Goal: Information Seeking & Learning: Learn about a topic

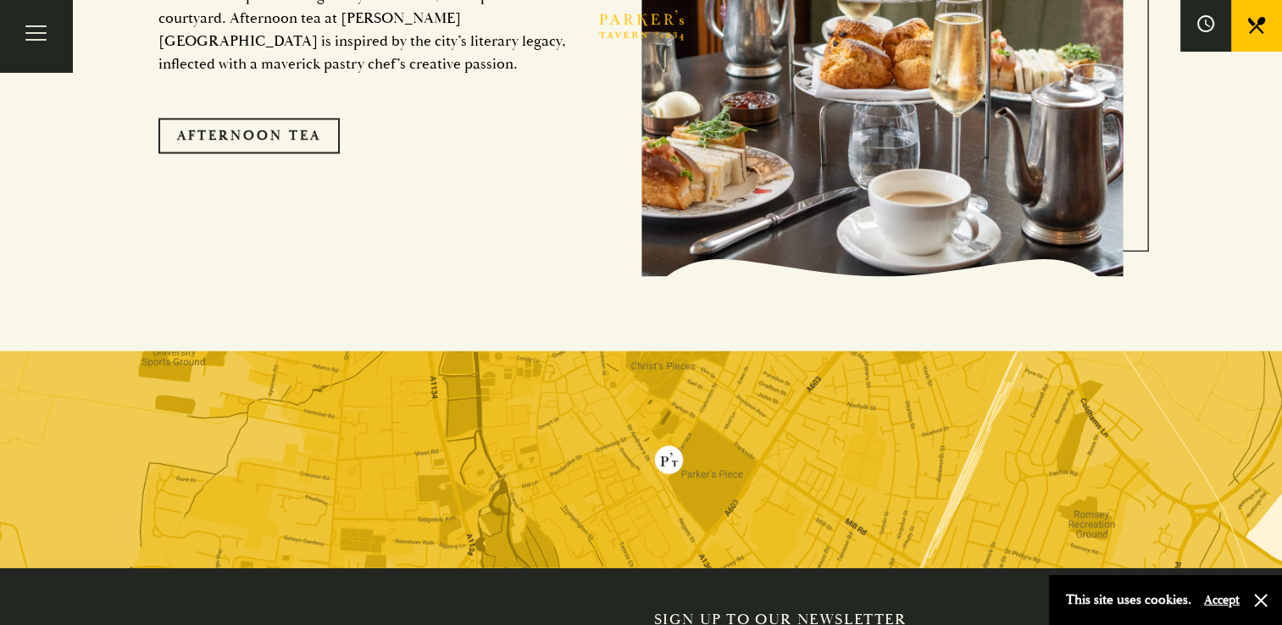
scroll to position [3390, 0]
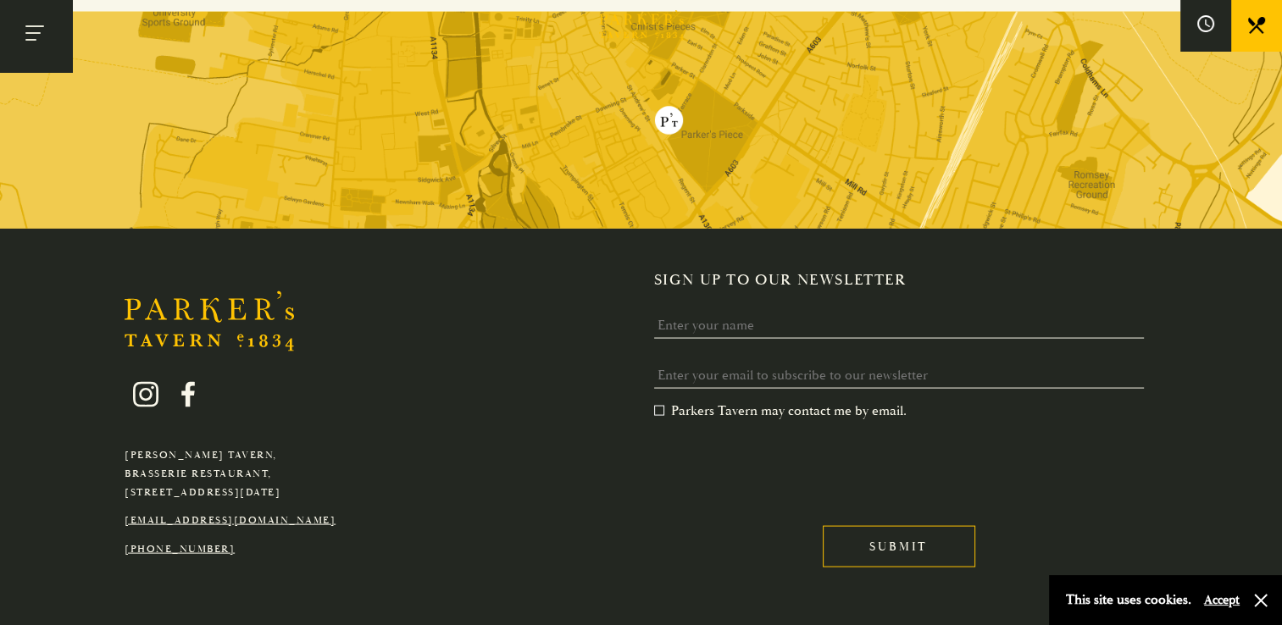
click at [53, 29] on button "Toggle navigation" at bounding box center [36, 36] width 72 height 72
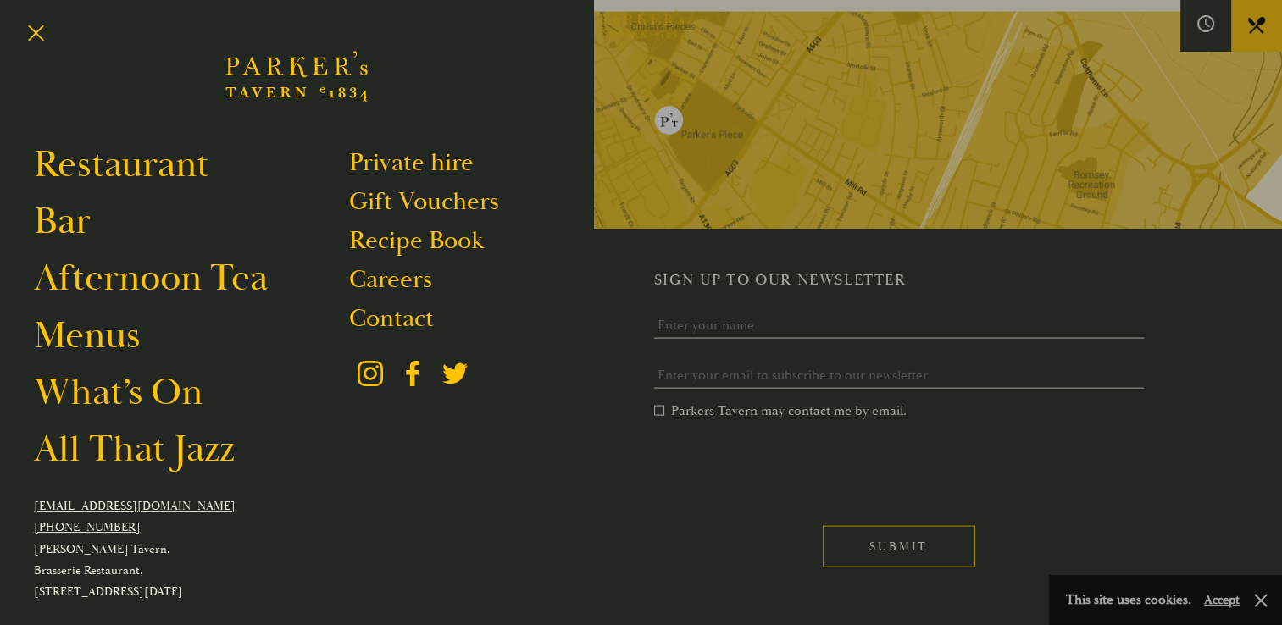
click at [829, 214] on div at bounding box center [641, 312] width 1282 height 625
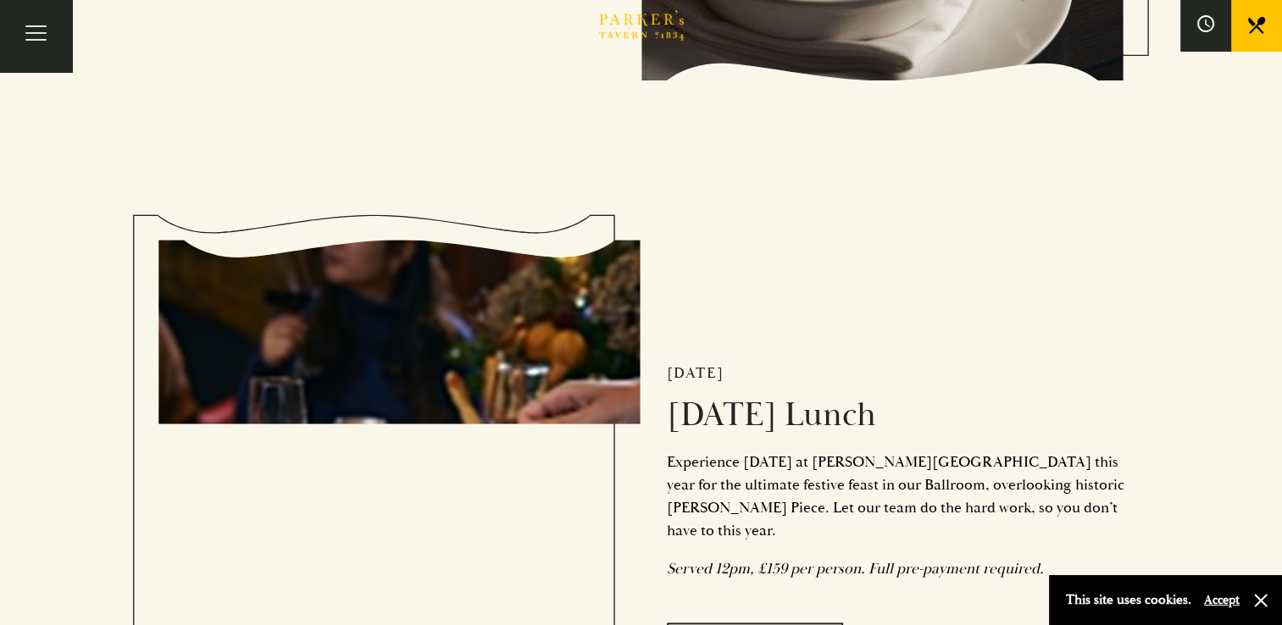
scroll to position [1356, 0]
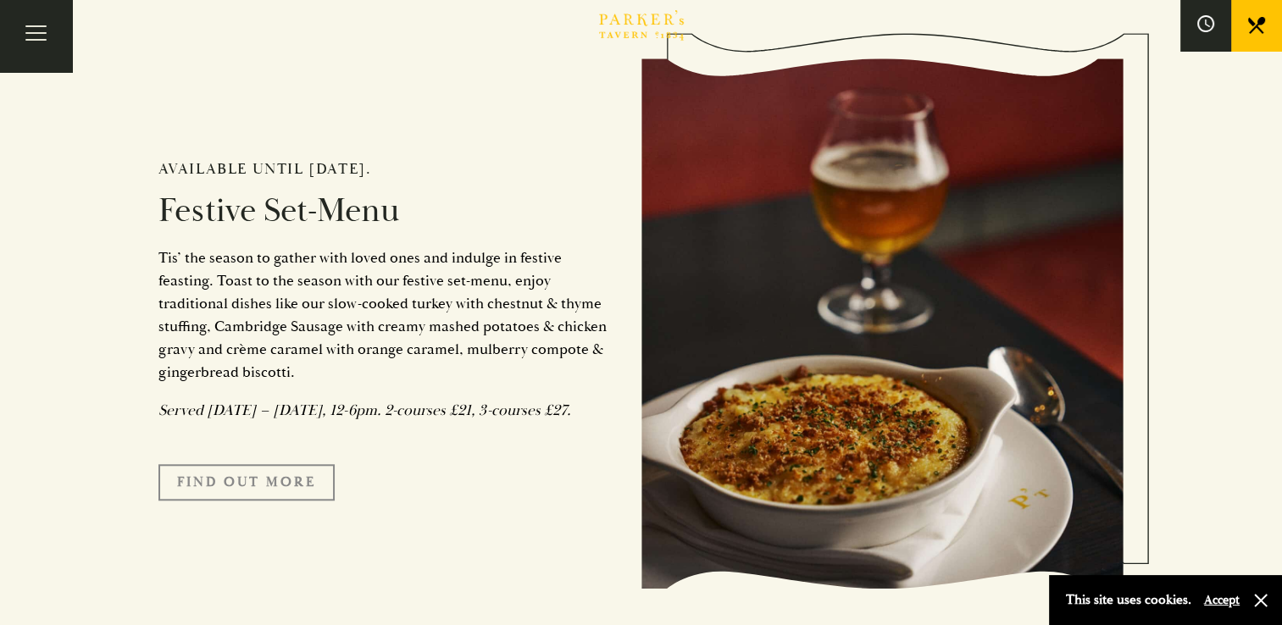
click at [210, 500] on link "FIND OUT MORE" at bounding box center [246, 482] width 176 height 36
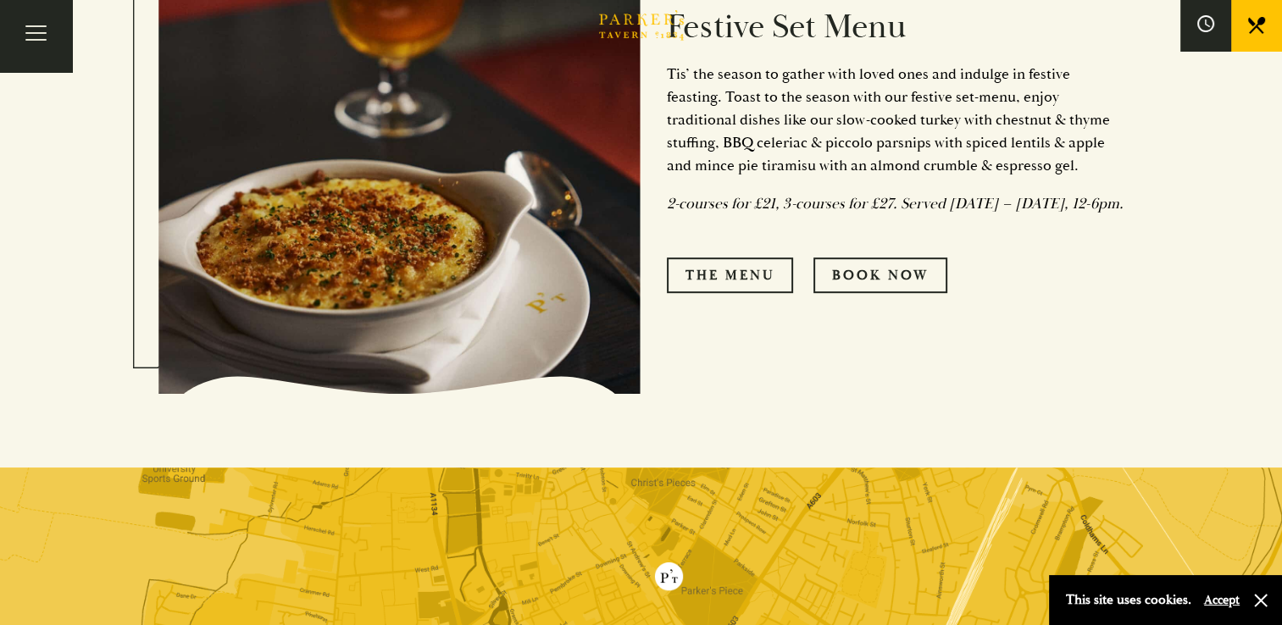
scroll to position [763, 0]
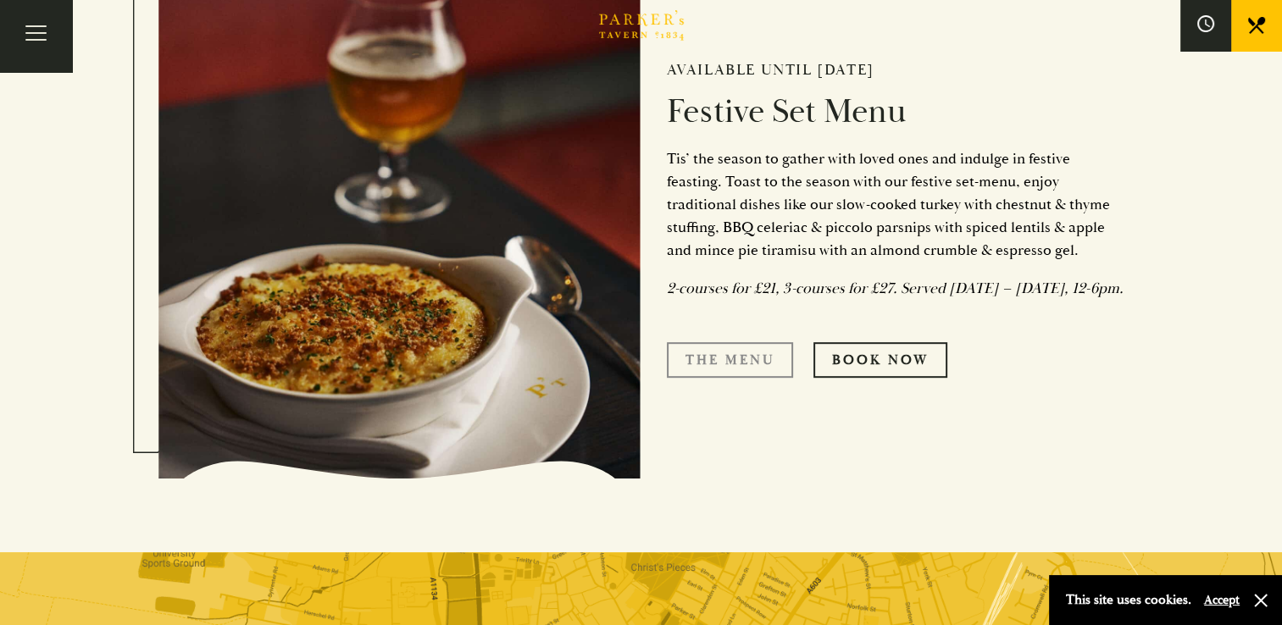
click at [732, 375] on link "The Menu" at bounding box center [730, 360] width 126 height 36
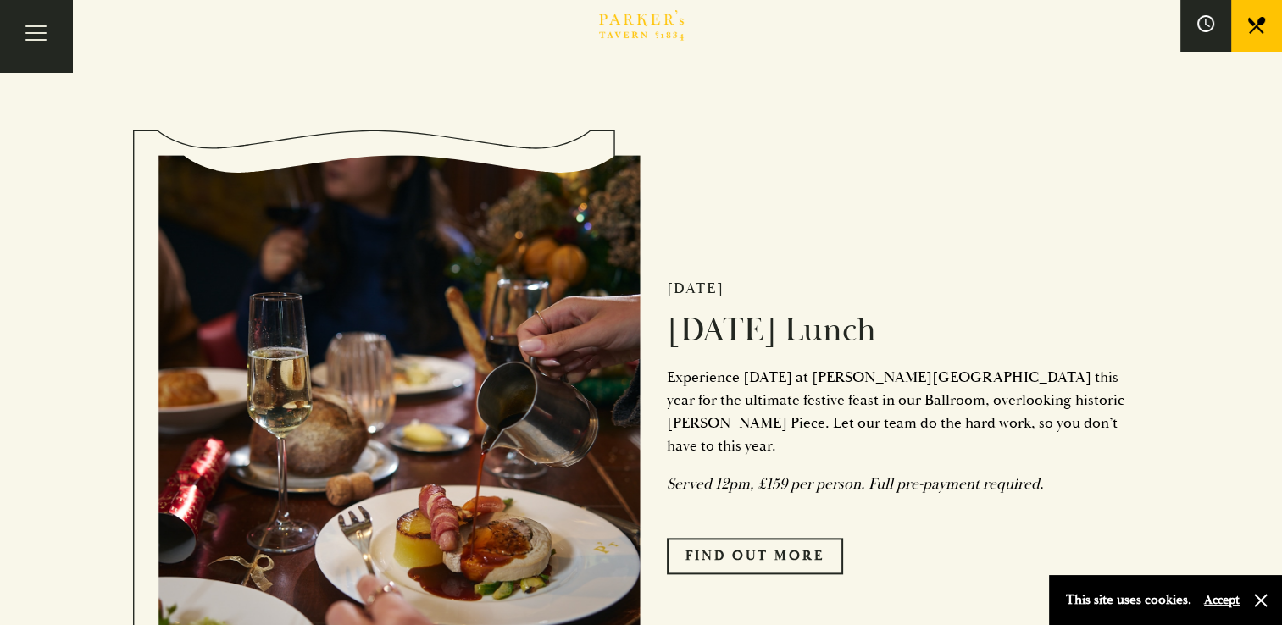
scroll to position [2119, 0]
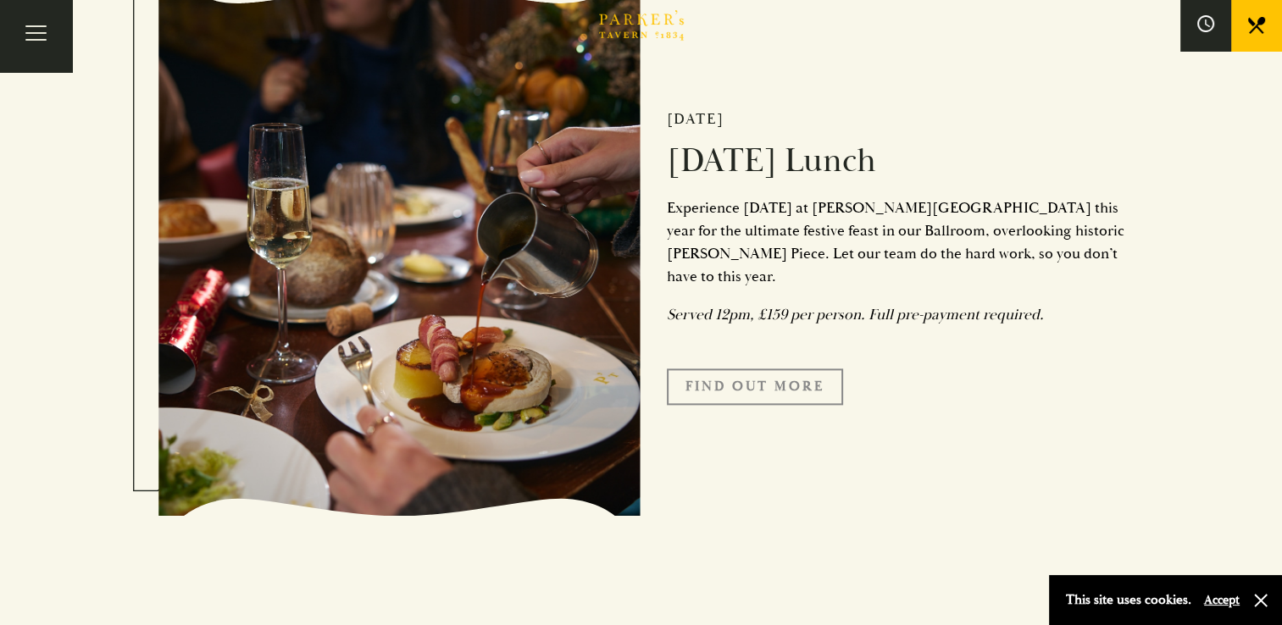
click at [730, 388] on link "Find Out More" at bounding box center [755, 387] width 176 height 36
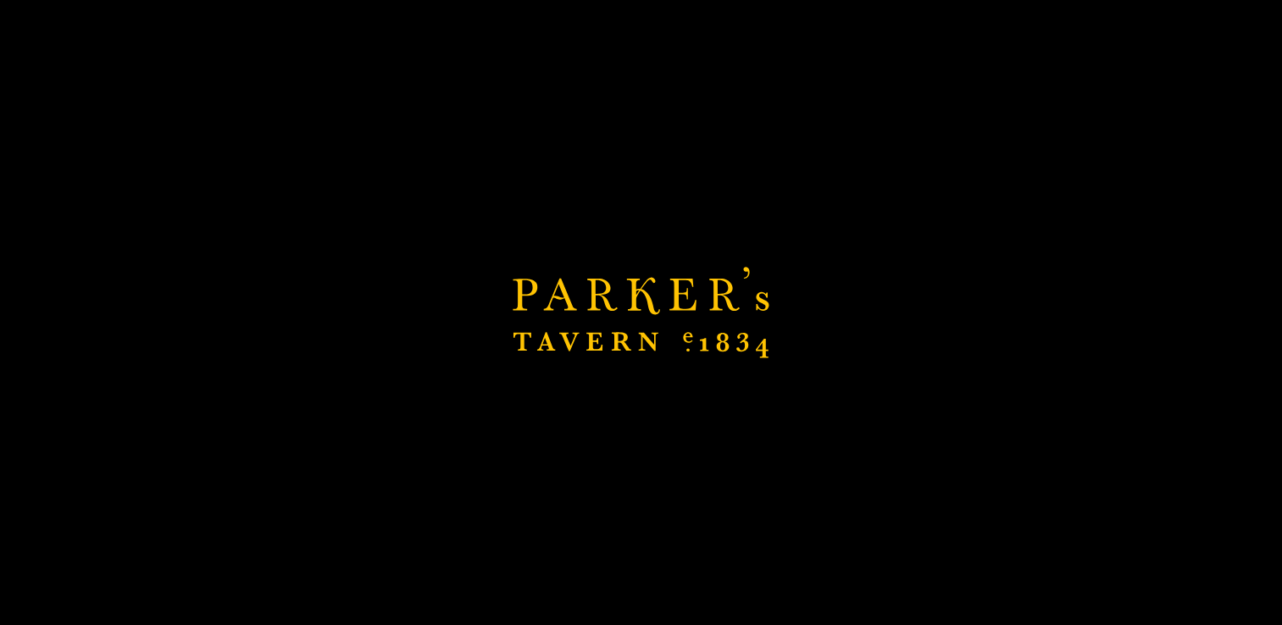
scroll to position [2458, 0]
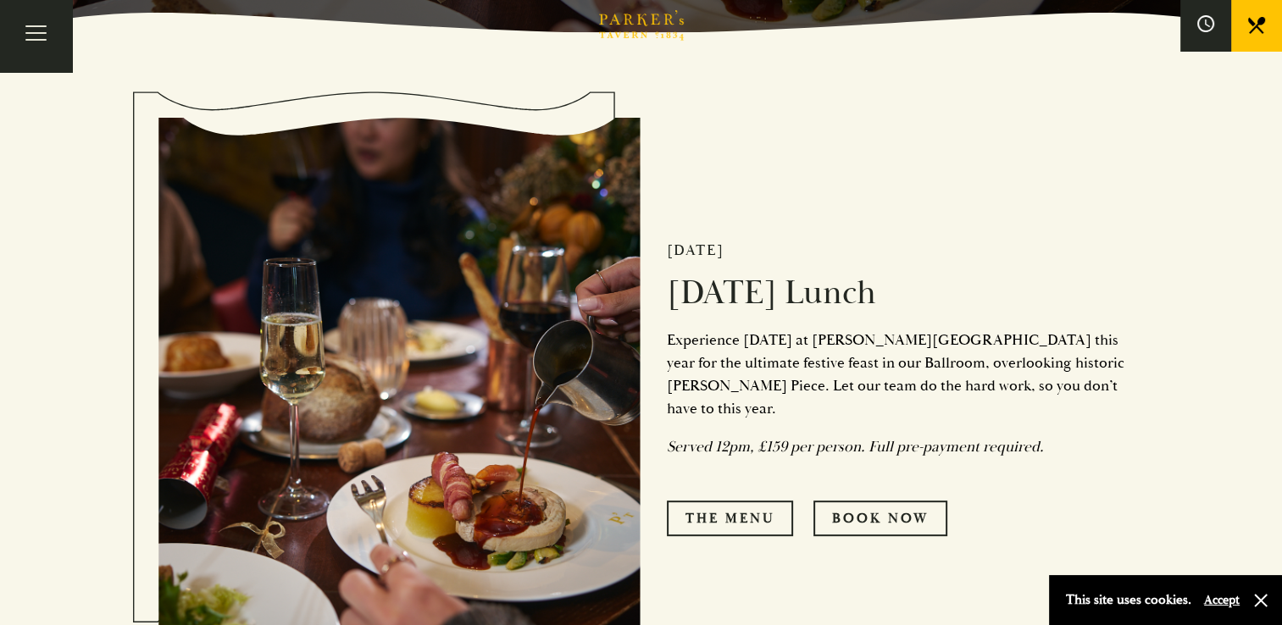
scroll to position [763, 0]
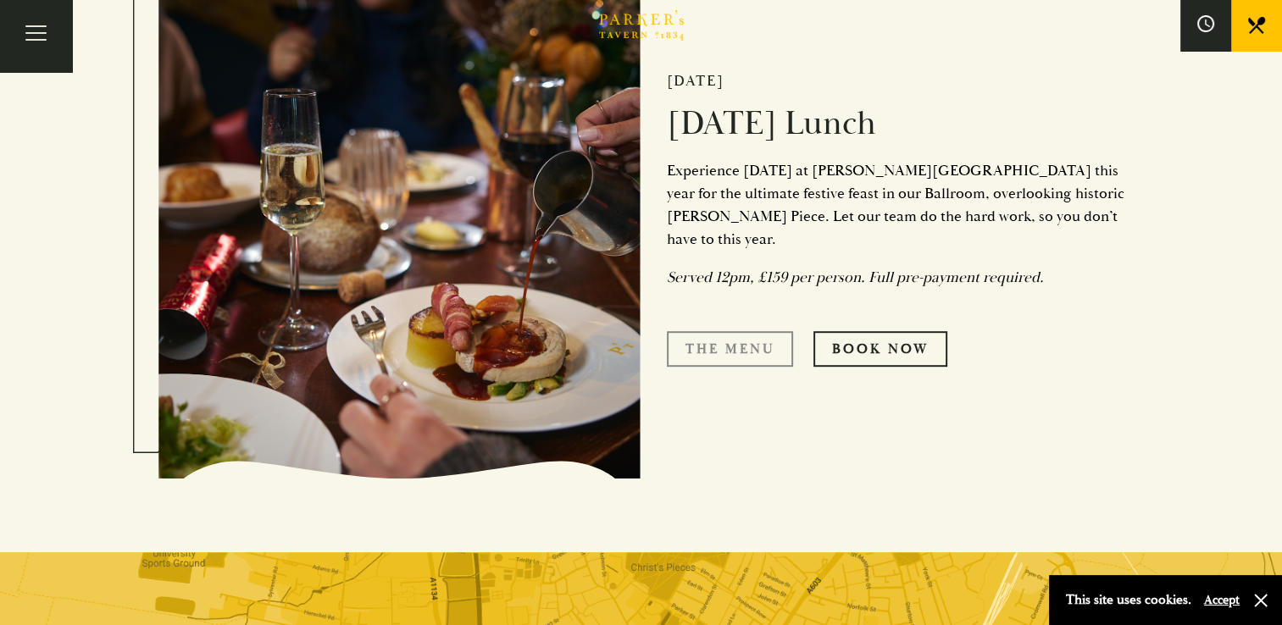
click at [693, 331] on link "The Menu" at bounding box center [730, 349] width 126 height 36
